Goal: Task Accomplishment & Management: Use online tool/utility

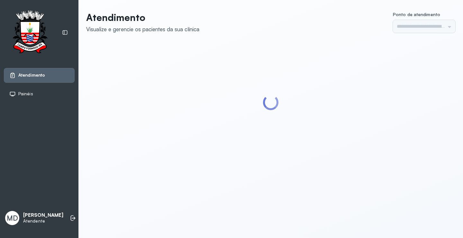
type input "*********"
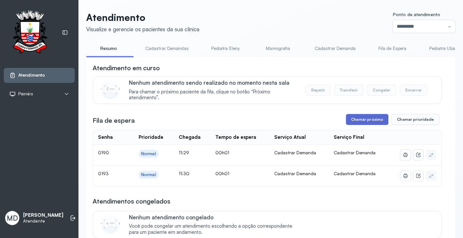
click at [368, 118] on button "Chamar próximo" at bounding box center [367, 119] width 42 height 11
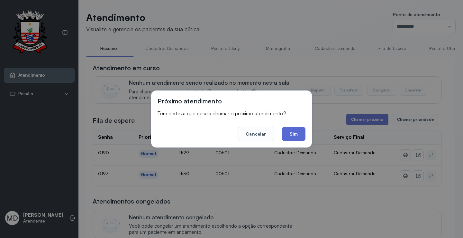
click at [292, 133] on button "Sim" at bounding box center [293, 134] width 23 height 14
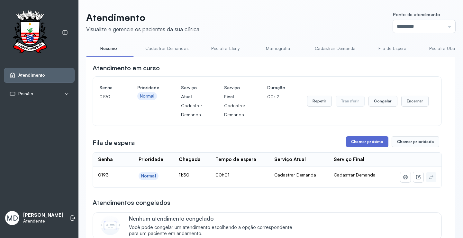
click at [367, 141] on button "Chamar próximo" at bounding box center [367, 141] width 42 height 11
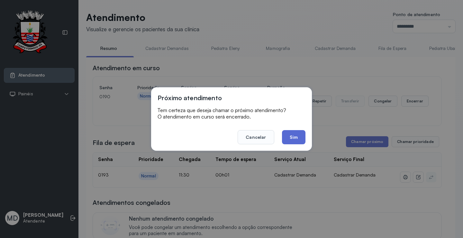
click at [293, 135] on button "Sim" at bounding box center [293, 137] width 23 height 14
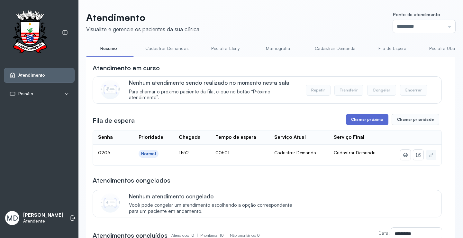
click at [377, 122] on button "Chamar próximo" at bounding box center [367, 119] width 42 height 11
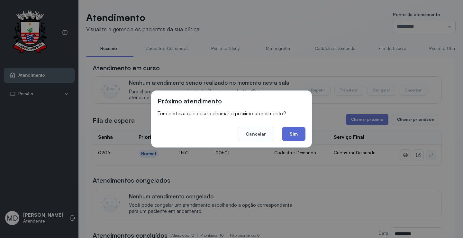
click at [294, 130] on button "Sim" at bounding box center [293, 134] width 23 height 14
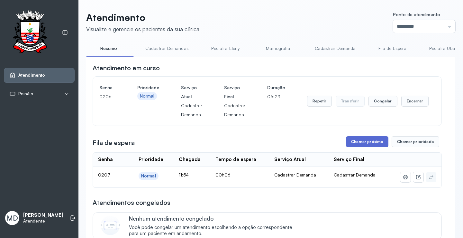
click at [375, 142] on button "Chamar próximo" at bounding box center [367, 141] width 42 height 11
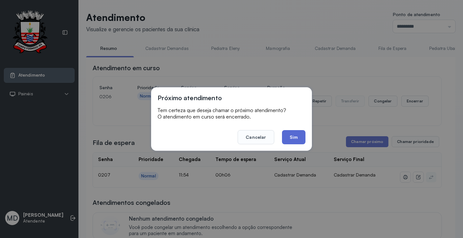
click at [299, 133] on button "Sim" at bounding box center [293, 137] width 23 height 14
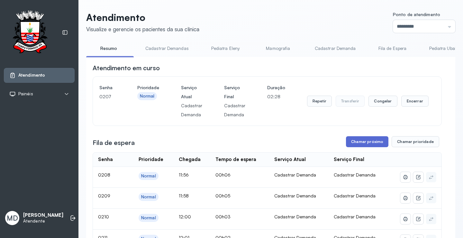
click at [373, 143] on button "Chamar próximo" at bounding box center [367, 141] width 42 height 11
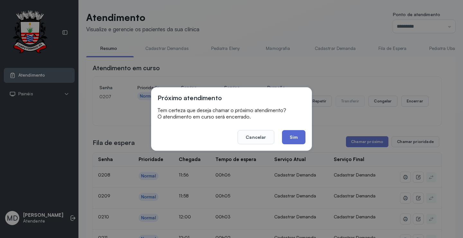
click at [292, 135] on button "Sim" at bounding box center [293, 137] width 23 height 14
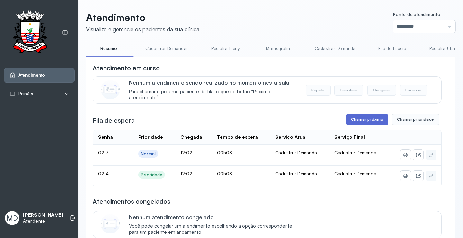
click at [367, 121] on button "Chamar próximo" at bounding box center [367, 119] width 42 height 11
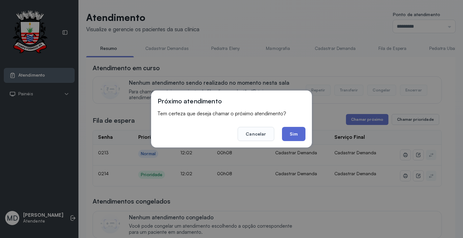
click at [294, 133] on button "Sim" at bounding box center [293, 134] width 23 height 14
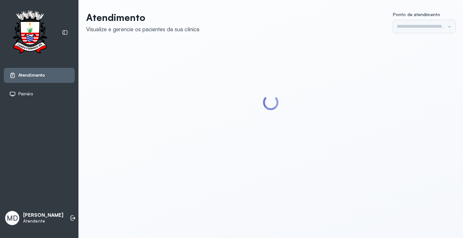
type input "*********"
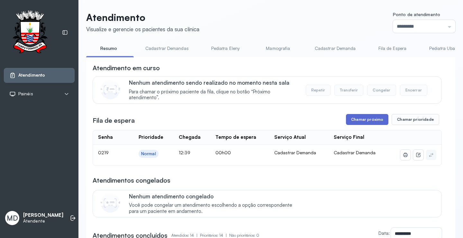
click at [376, 119] on button "Chamar próximo" at bounding box center [367, 119] width 42 height 11
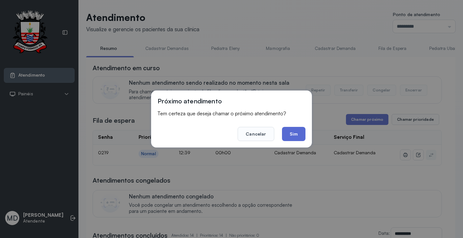
click at [294, 137] on button "Sim" at bounding box center [293, 134] width 23 height 14
